Goal: Information Seeking & Learning: Learn about a topic

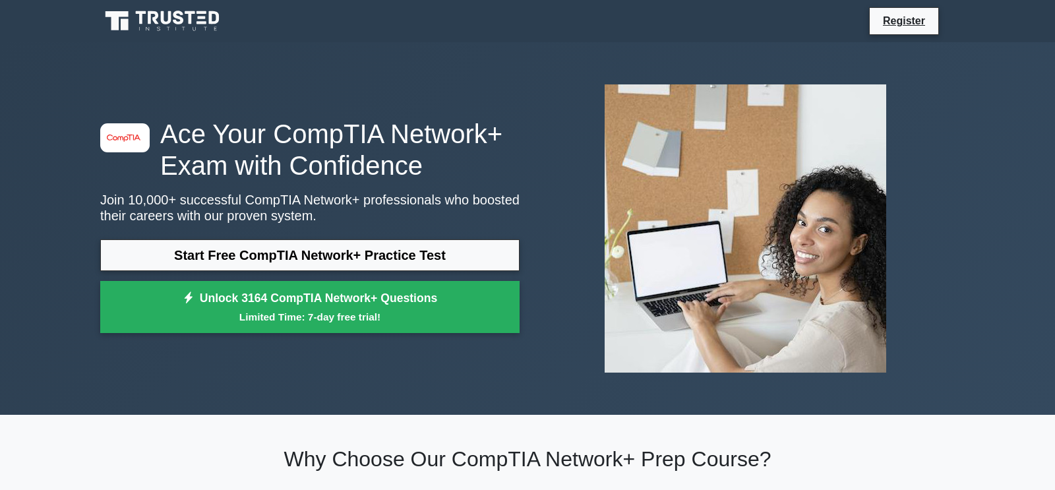
click at [1033, 256] on div "image/svg+xml Ace Your CompTIA Network+ Exam with Confidence Join 10,000+ succe…" at bounding box center [527, 228] width 1055 height 373
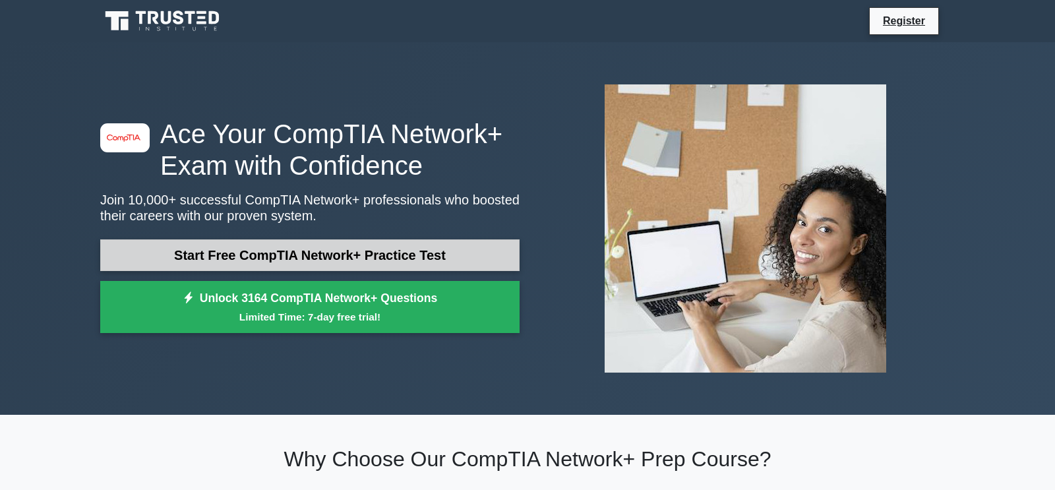
click at [295, 253] on link "Start Free CompTIA Network+ Practice Test" at bounding box center [309, 255] width 419 height 32
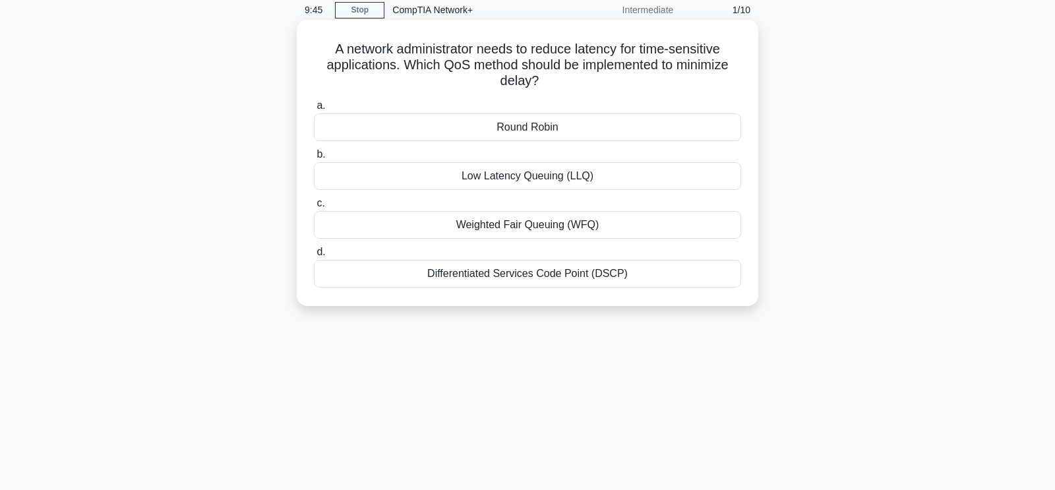
scroll to position [91, 0]
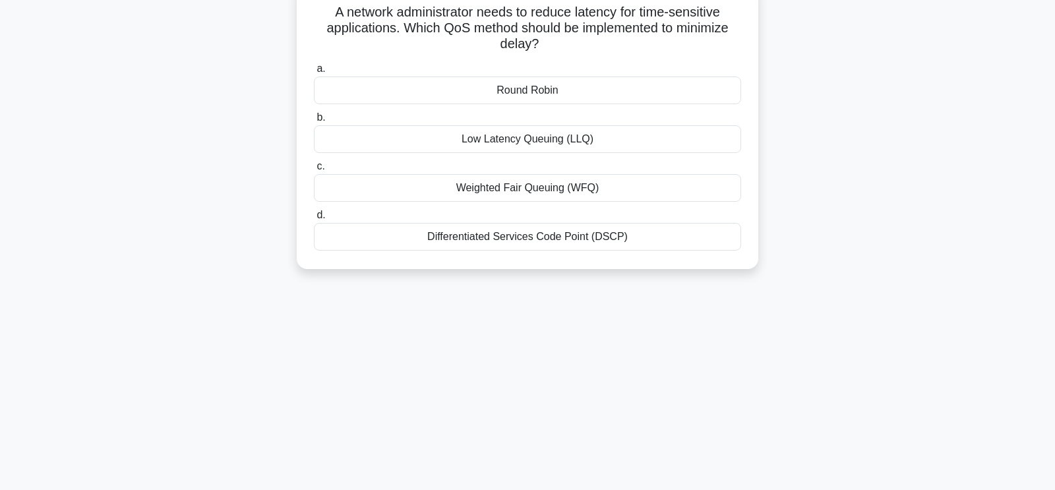
click at [541, 145] on div "Low Latency Queuing (LLQ)" at bounding box center [527, 139] width 427 height 28
click at [314, 122] on input "b. Low Latency Queuing (LLQ)" at bounding box center [314, 117] width 0 height 9
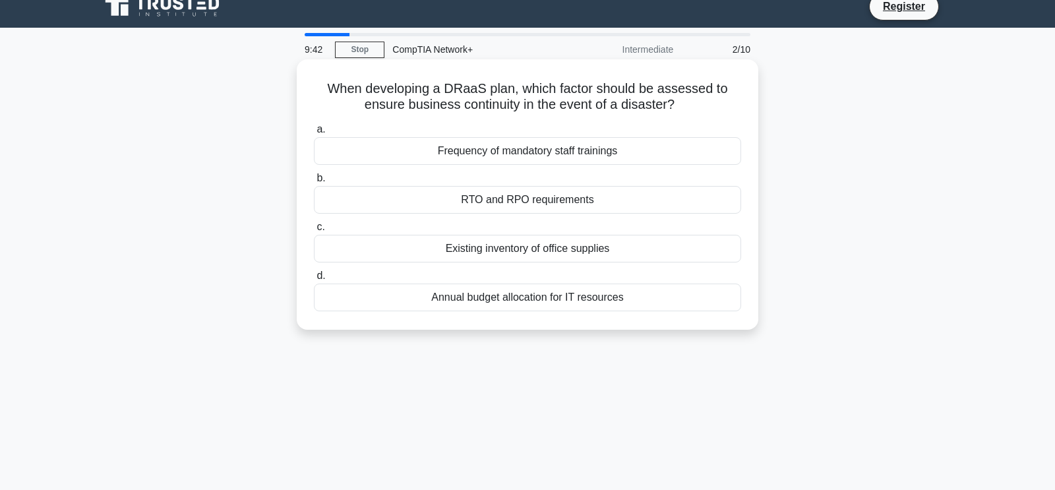
scroll to position [0, 0]
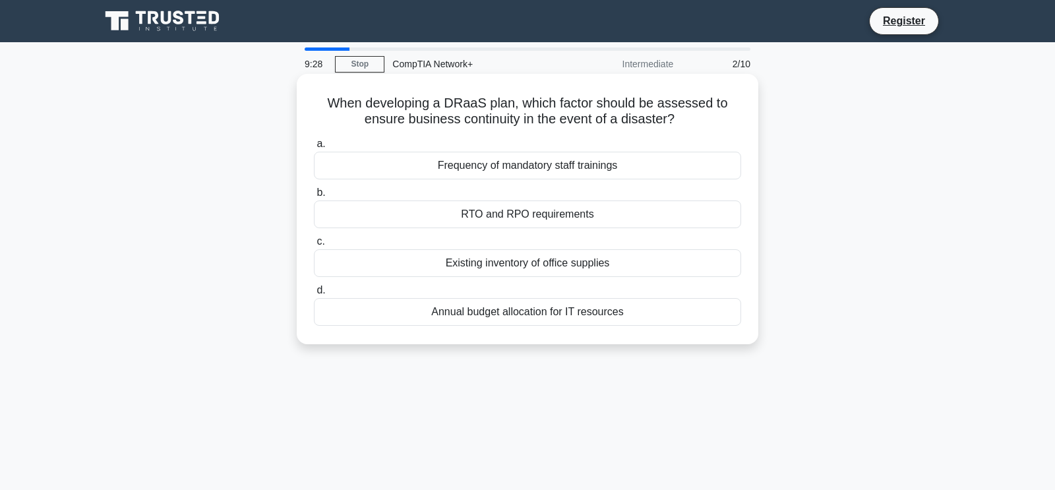
click at [584, 312] on div "Annual budget allocation for IT resources" at bounding box center [527, 312] width 427 height 28
click at [314, 295] on input "d. Annual budget allocation for IT resources" at bounding box center [314, 290] width 0 height 9
